Goal: Task Accomplishment & Management: Complete application form

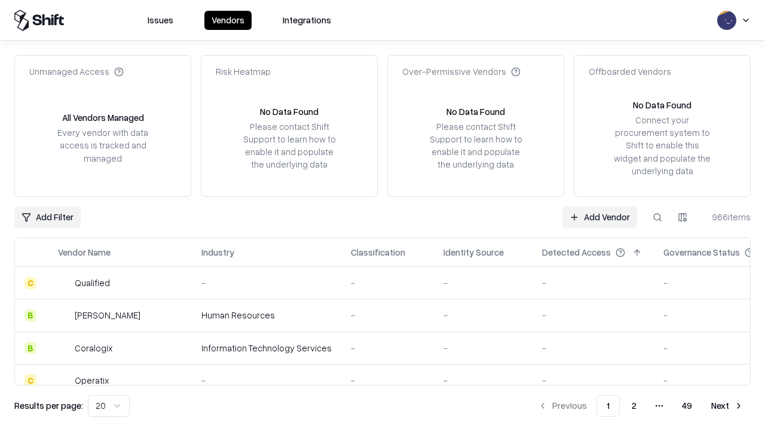
click at [600, 216] on link "Add Vendor" at bounding box center [600, 217] width 75 height 22
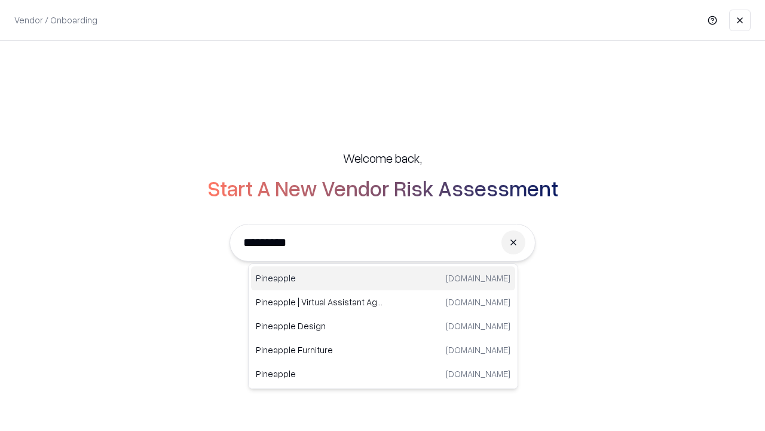
click at [383, 278] on div "Pineapple pineappleenergy.com" at bounding box center [383, 278] width 264 height 24
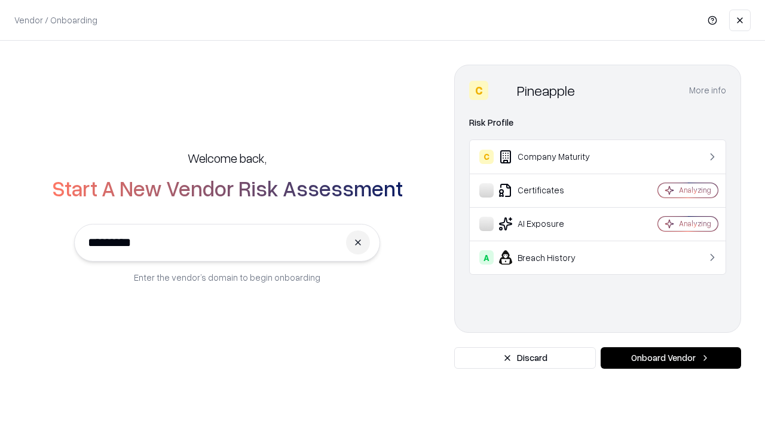
type input "*********"
click at [671, 358] on button "Onboard Vendor" at bounding box center [671, 358] width 141 height 22
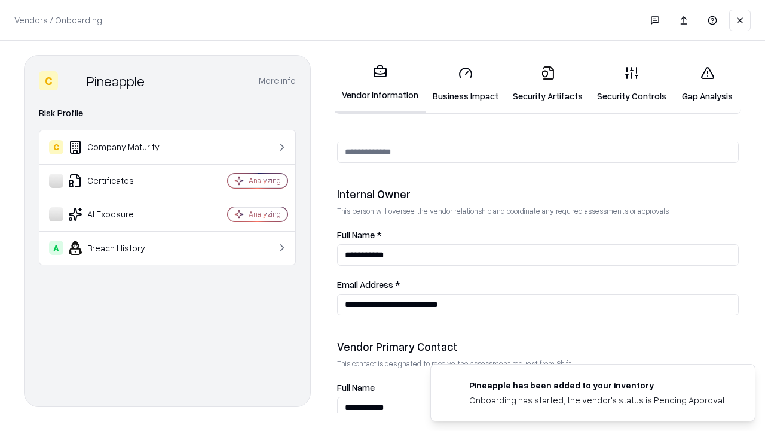
scroll to position [619, 0]
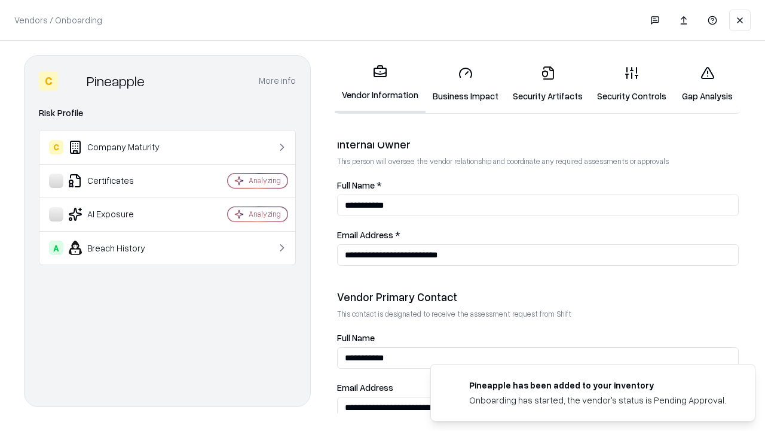
click at [466, 84] on link "Business Impact" at bounding box center [466, 84] width 80 height 56
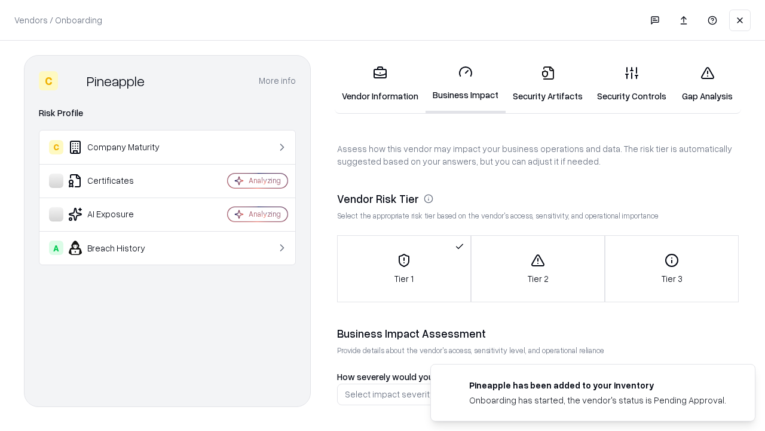
click at [548, 84] on link "Security Artifacts" at bounding box center [548, 84] width 84 height 56
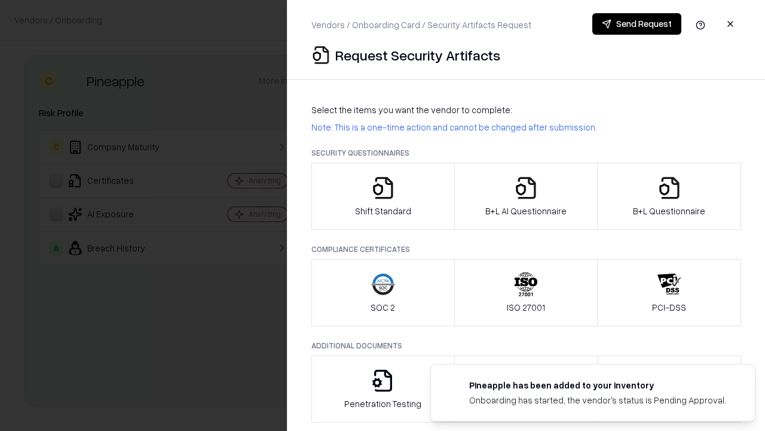
click at [383, 196] on icon "button" at bounding box center [383, 188] width 24 height 24
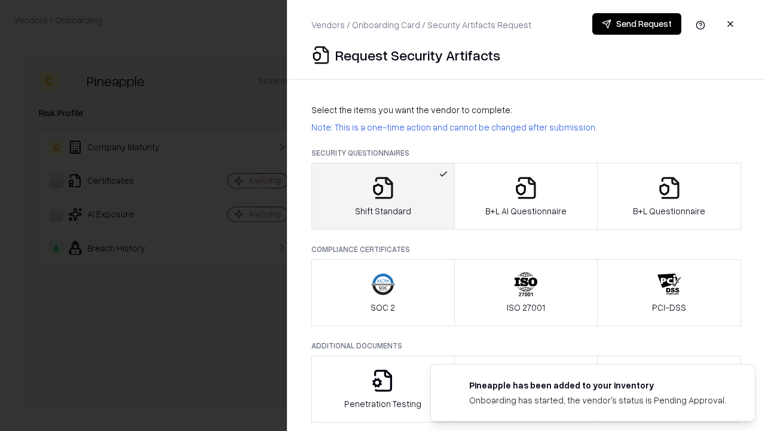
click at [637, 24] on button "Send Request" at bounding box center [637, 24] width 89 height 22
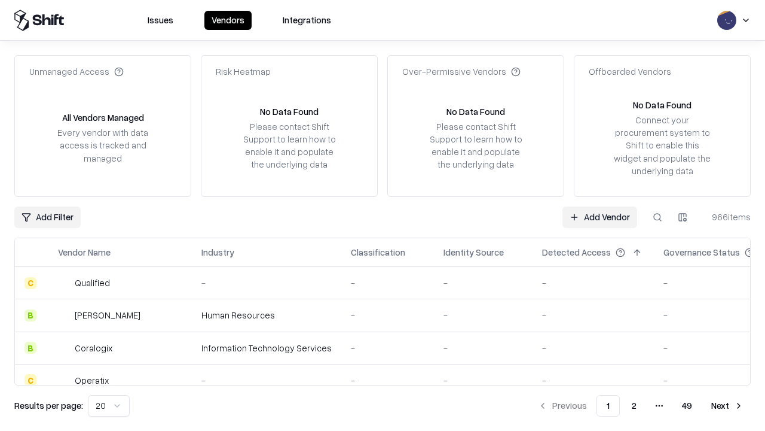
click at [658, 216] on button at bounding box center [658, 217] width 22 height 22
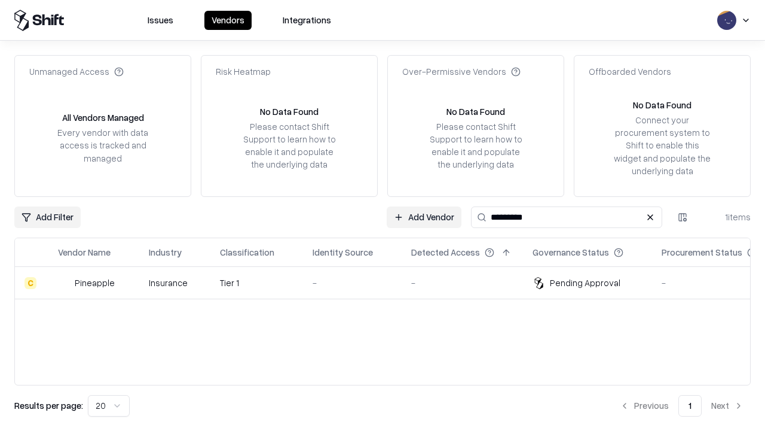
type input "*********"
click at [390, 282] on div "-" at bounding box center [353, 282] width 80 height 13
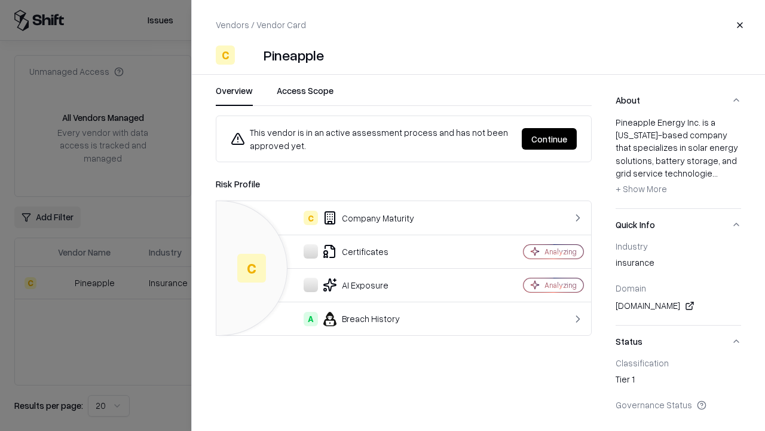
click at [550, 139] on button "Continue" at bounding box center [549, 139] width 55 height 22
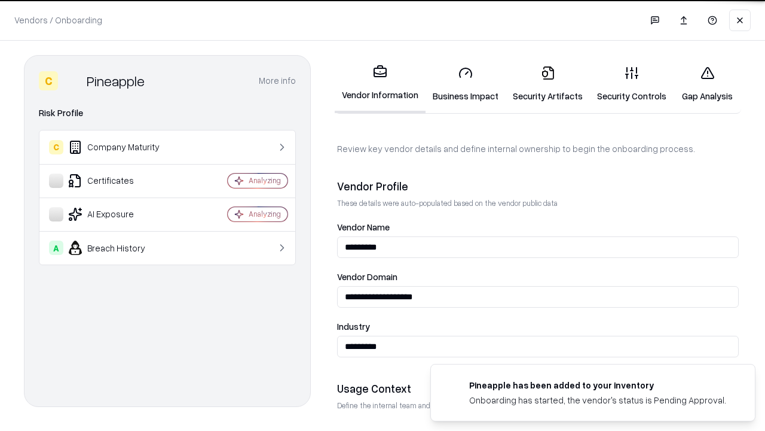
click at [548, 84] on link "Security Artifacts" at bounding box center [548, 84] width 84 height 56
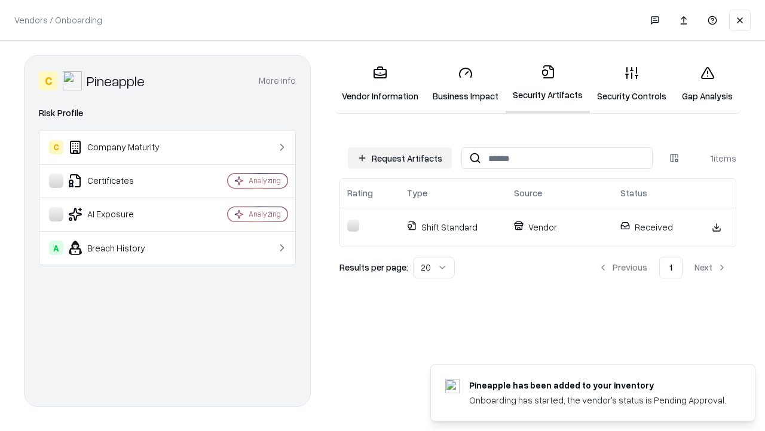
click at [632, 84] on link "Security Controls" at bounding box center [632, 84] width 84 height 56
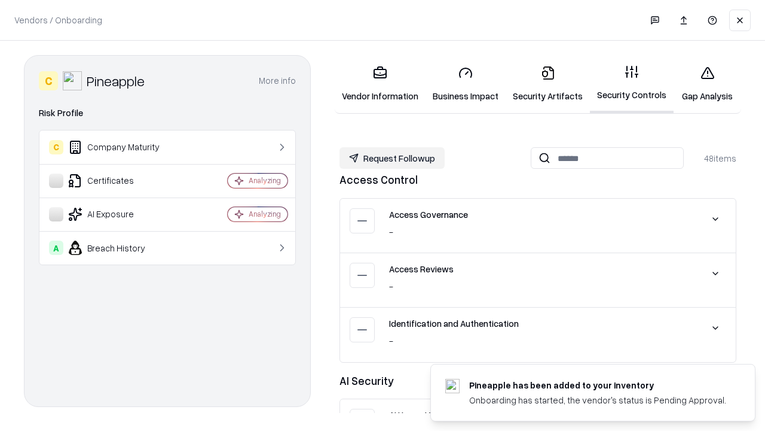
click at [392, 158] on button "Request Followup" at bounding box center [392, 158] width 105 height 22
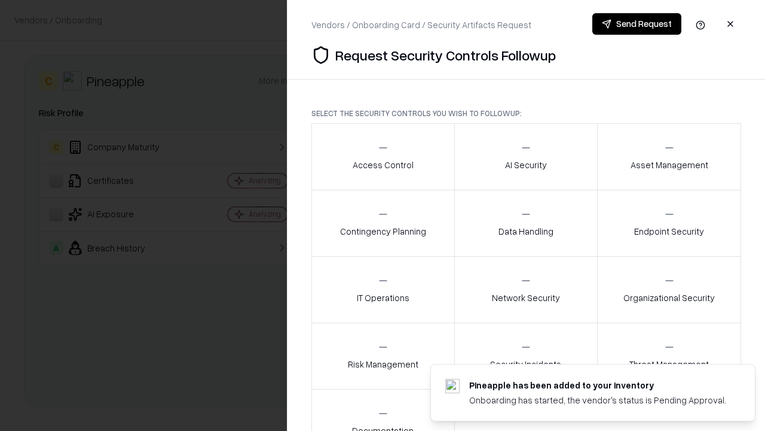
click at [383, 157] on div "Access Control" at bounding box center [383, 156] width 61 height 29
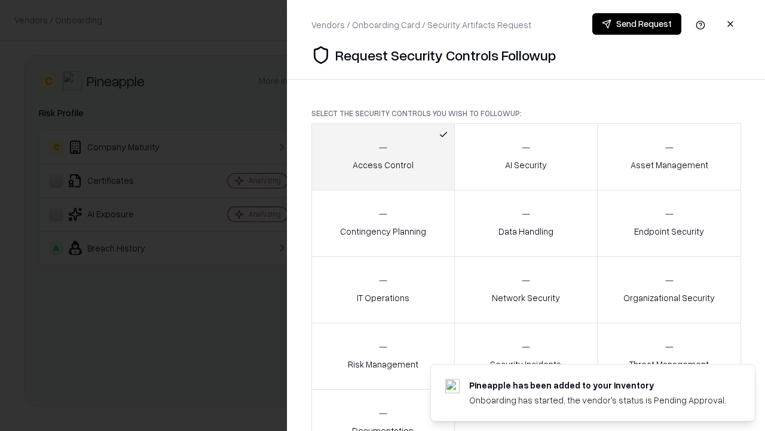
click at [637, 24] on button "Send Request" at bounding box center [637, 24] width 89 height 22
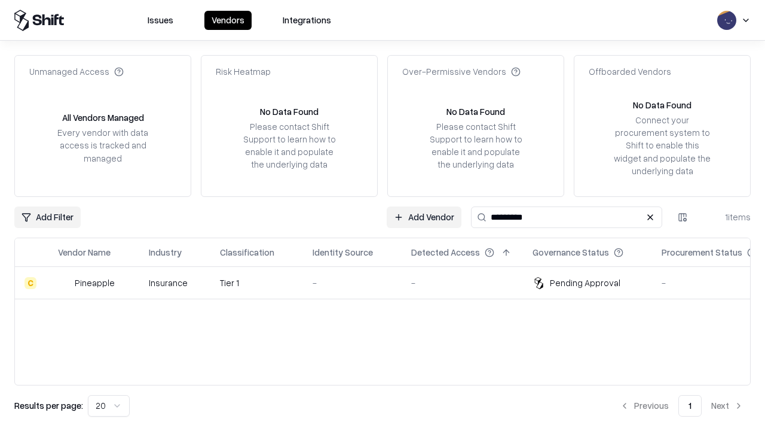
type input "*********"
click at [390, 282] on div "-" at bounding box center [353, 282] width 80 height 13
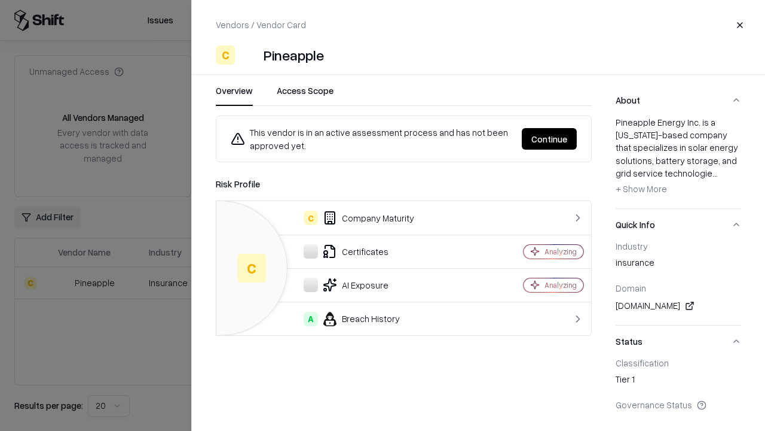
click at [550, 139] on button "Continue" at bounding box center [549, 139] width 55 height 22
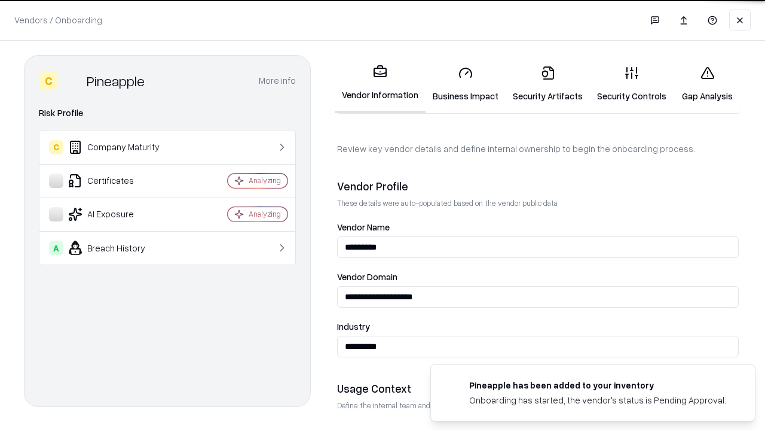
click at [707, 84] on link "Gap Analysis" at bounding box center [708, 84] width 68 height 56
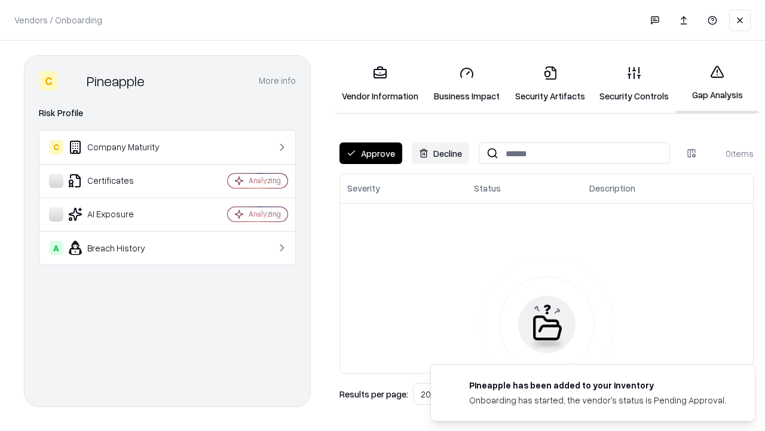
click at [371, 153] on button "Approve" at bounding box center [371, 153] width 63 height 22
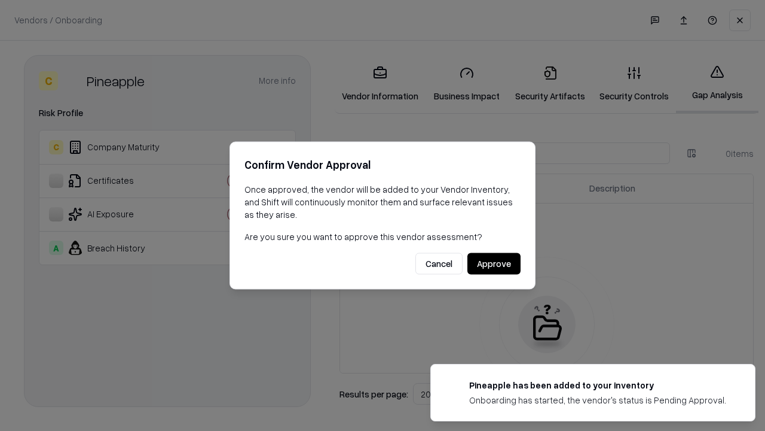
click at [494, 263] on button "Approve" at bounding box center [494, 264] width 53 height 22
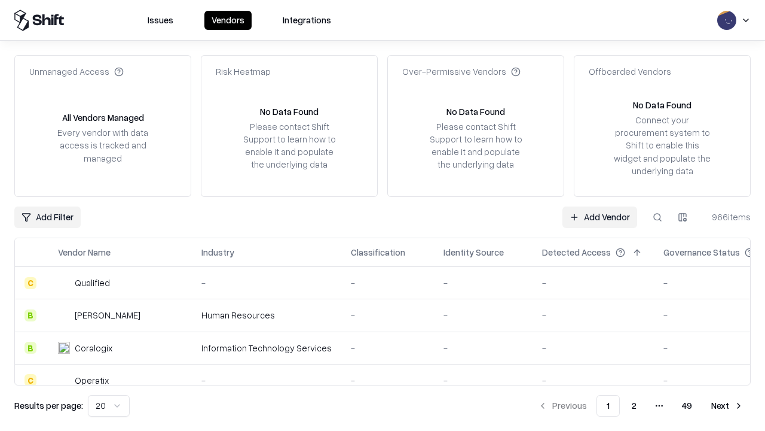
type input "*********"
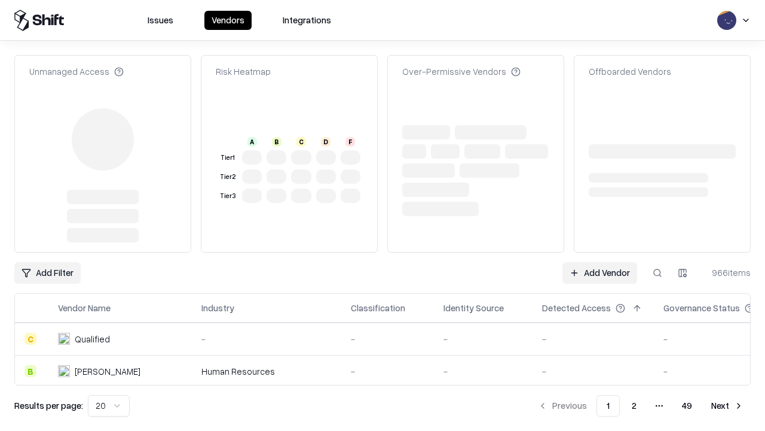
click at [600, 262] on link "Add Vendor" at bounding box center [600, 273] width 75 height 22
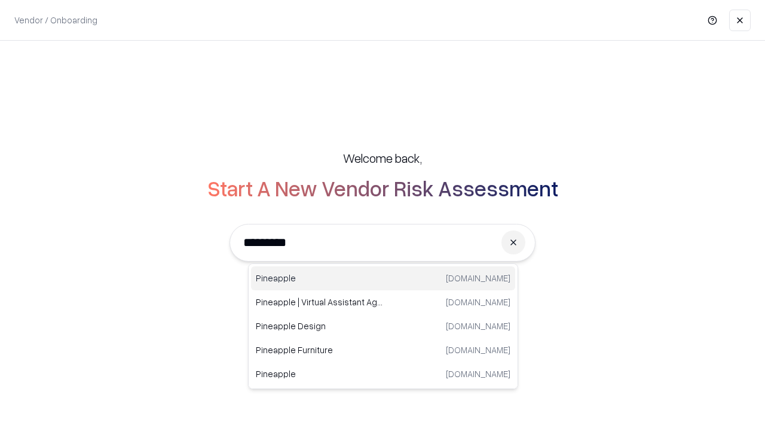
click at [383, 278] on div "Pineapple [DOMAIN_NAME]" at bounding box center [383, 278] width 264 height 24
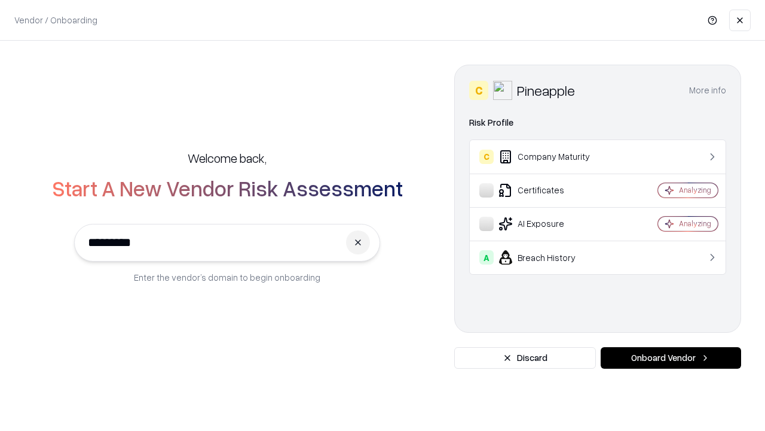
type input "*********"
click at [671, 358] on button "Onboard Vendor" at bounding box center [671, 358] width 141 height 22
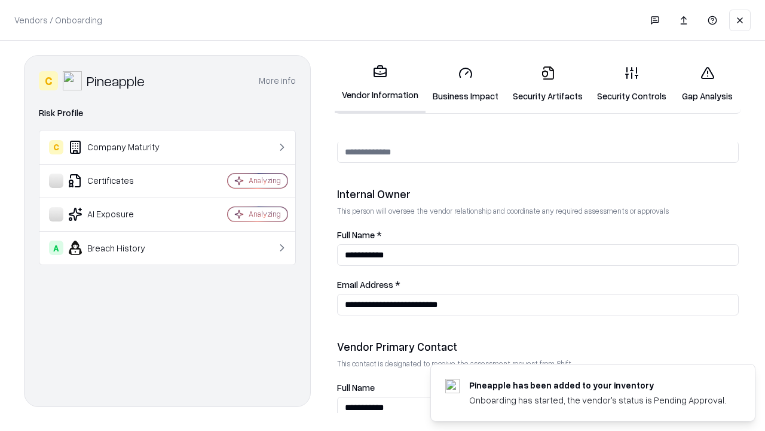
scroll to position [619, 0]
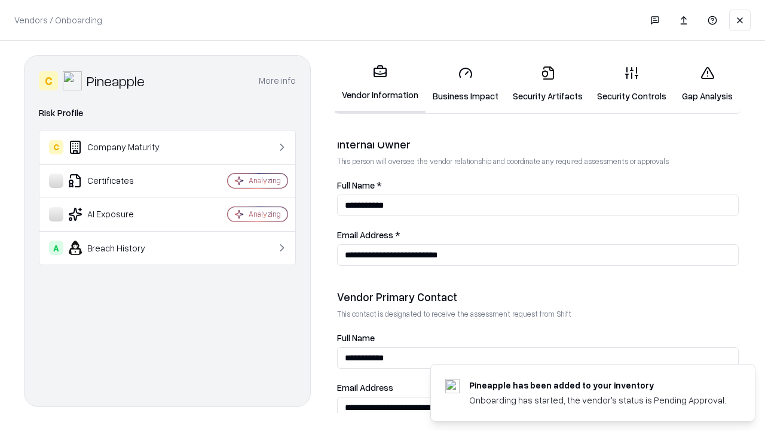
click at [707, 84] on link "Gap Analysis" at bounding box center [708, 84] width 68 height 56
